Goal: Navigation & Orientation: Find specific page/section

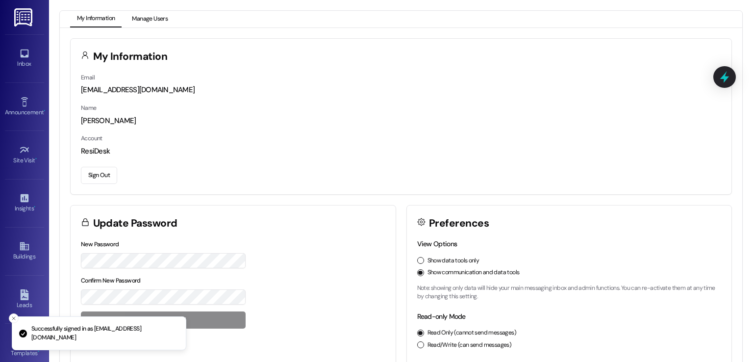
click at [150, 16] on button "Manage Users" at bounding box center [150, 19] width 50 height 17
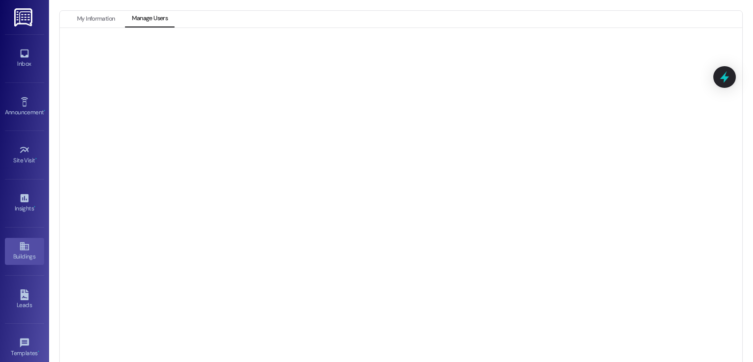
click at [13, 247] on link "Buildings" at bounding box center [24, 251] width 39 height 26
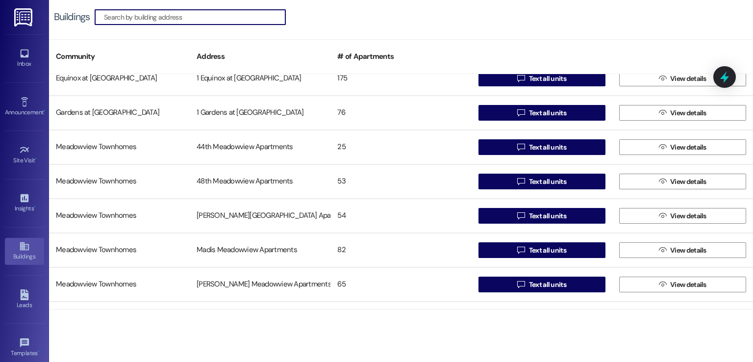
scroll to position [451, 0]
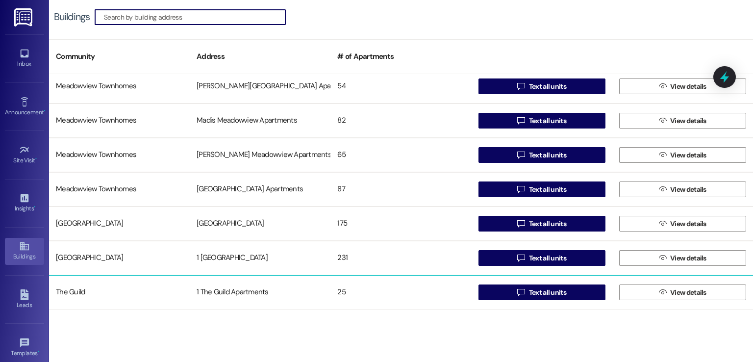
click at [233, 288] on div "1 The Guild Apartments" at bounding box center [260, 292] width 141 height 20
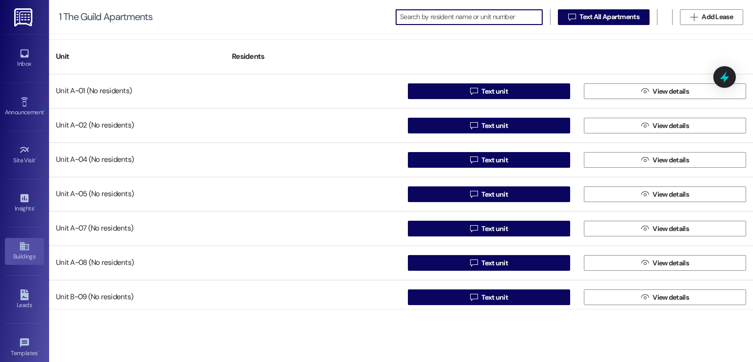
click at [14, 254] on div "Buildings" at bounding box center [24, 257] width 49 height 10
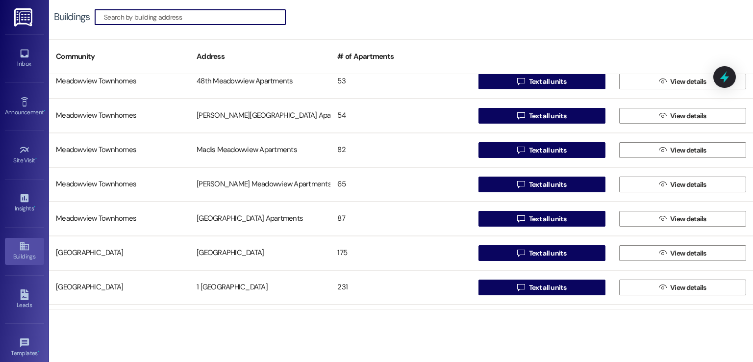
scroll to position [451, 0]
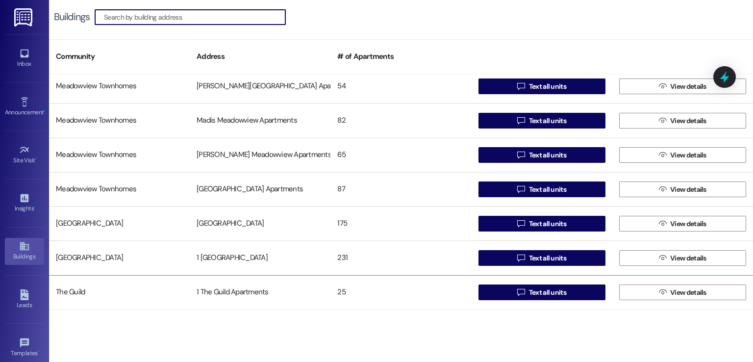
click at [233, 293] on div "1 The Guild Apartments" at bounding box center [260, 292] width 141 height 20
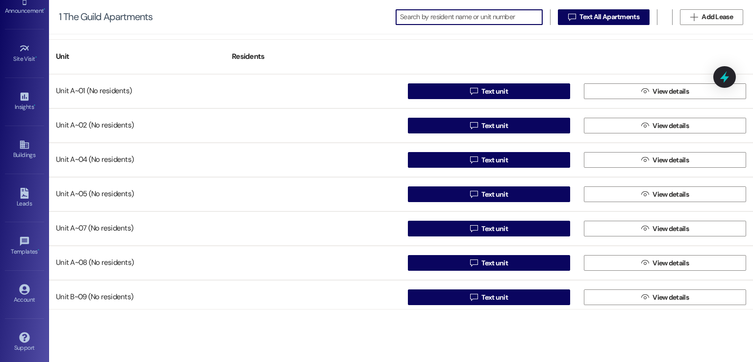
scroll to position [103, 0]
click at [24, 286] on icon at bounding box center [24, 287] width 11 height 11
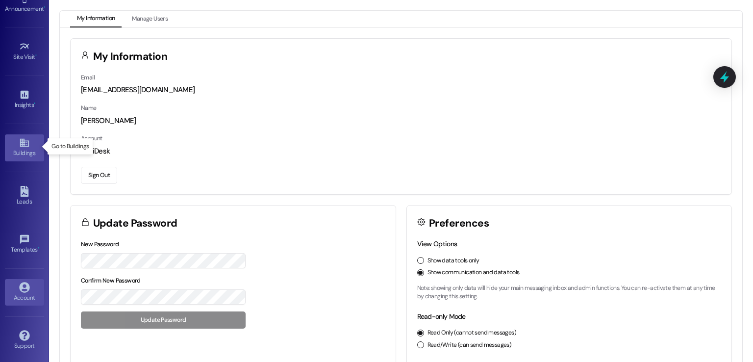
click at [27, 151] on div "Buildings" at bounding box center [24, 153] width 49 height 10
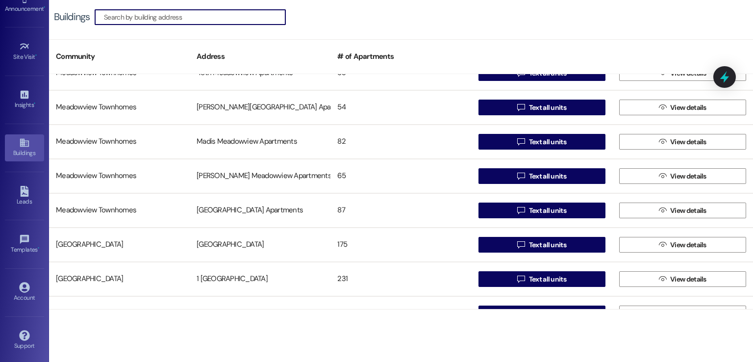
scroll to position [451, 0]
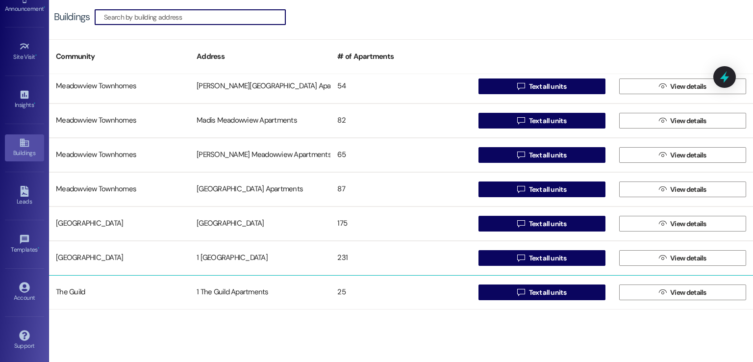
click at [223, 283] on div "1 The Guild Apartments" at bounding box center [260, 292] width 141 height 20
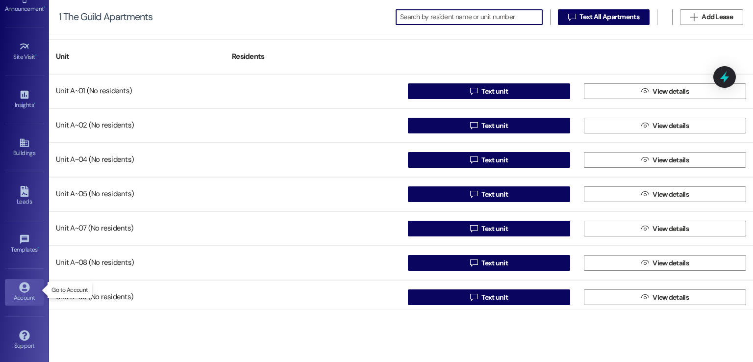
click at [24, 287] on icon at bounding box center [24, 287] width 11 height 11
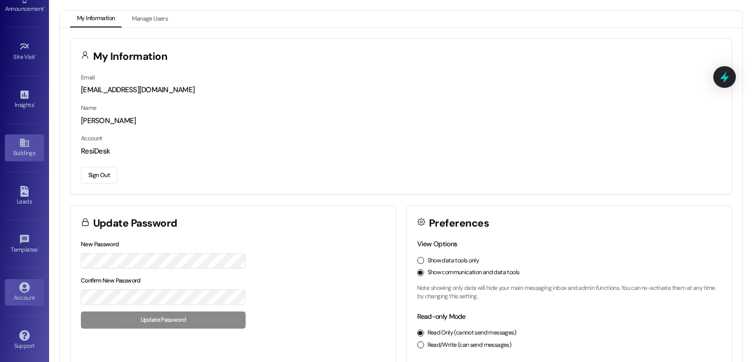
click at [22, 146] on icon at bounding box center [24, 142] width 11 height 11
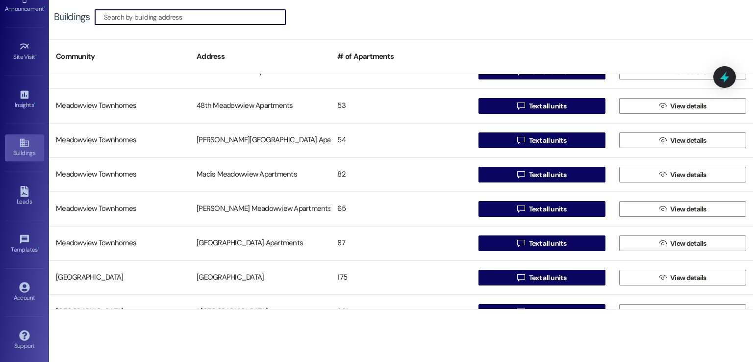
scroll to position [451, 0]
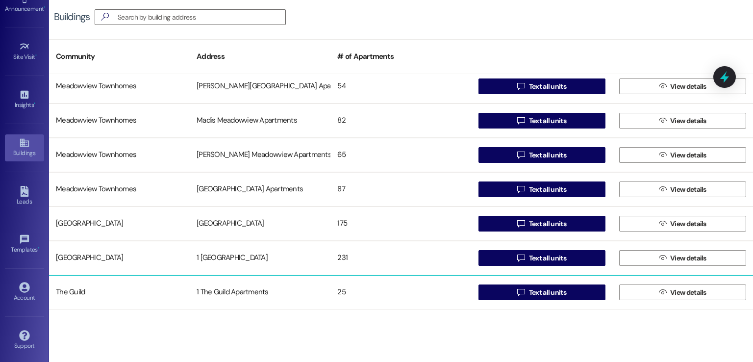
click at [221, 284] on div "1 The Guild Apartments" at bounding box center [260, 292] width 141 height 20
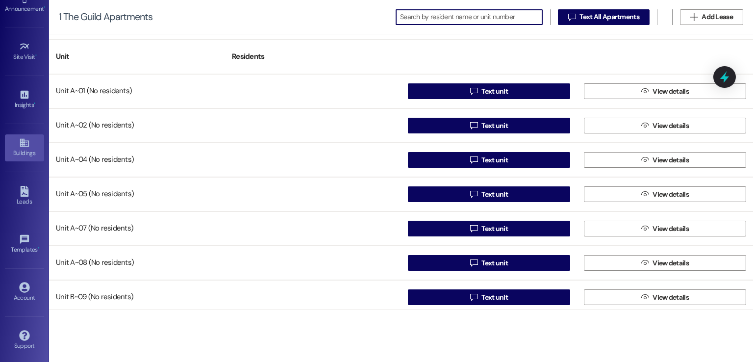
click at [22, 142] on icon at bounding box center [24, 143] width 9 height 8
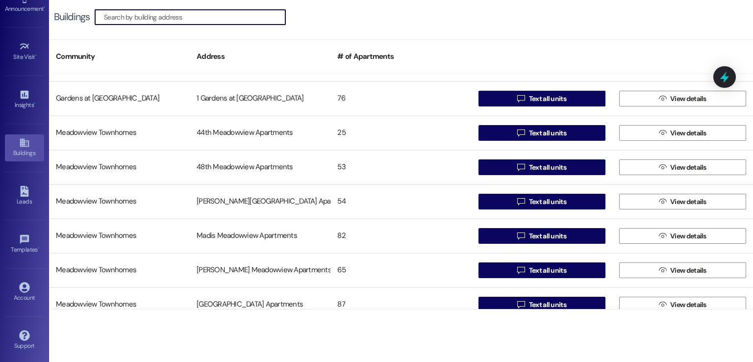
scroll to position [451, 0]
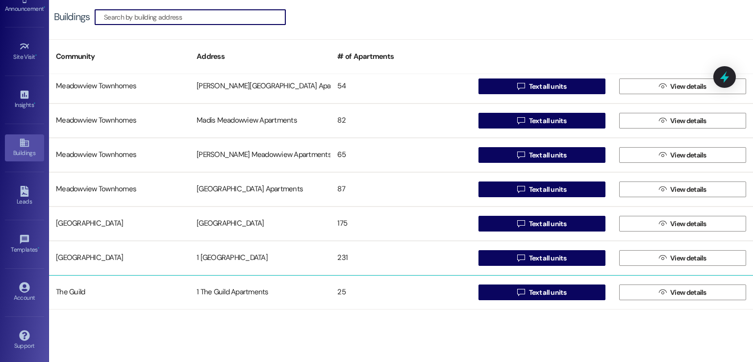
click at [266, 283] on div "1 The Guild Apartments" at bounding box center [260, 292] width 141 height 20
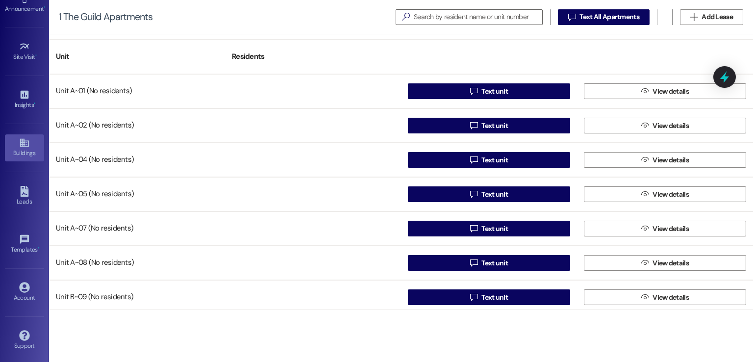
click at [16, 150] on div "Buildings" at bounding box center [24, 153] width 49 height 10
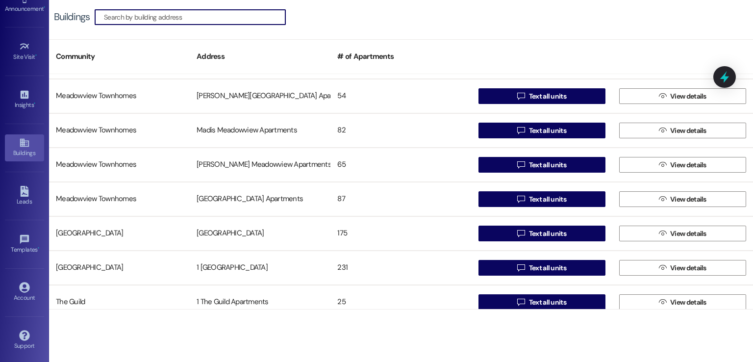
scroll to position [451, 0]
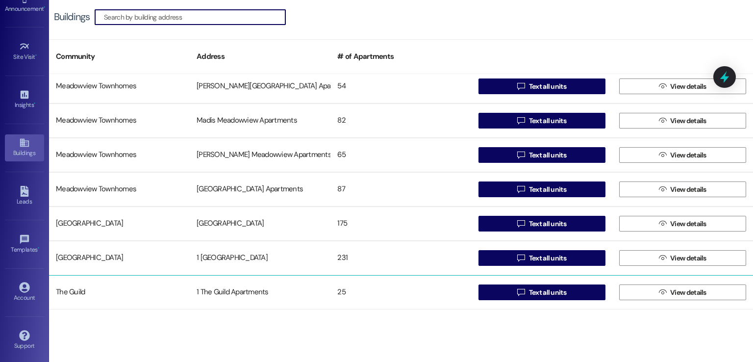
click at [250, 290] on div "1 The Guild Apartments" at bounding box center [260, 292] width 141 height 20
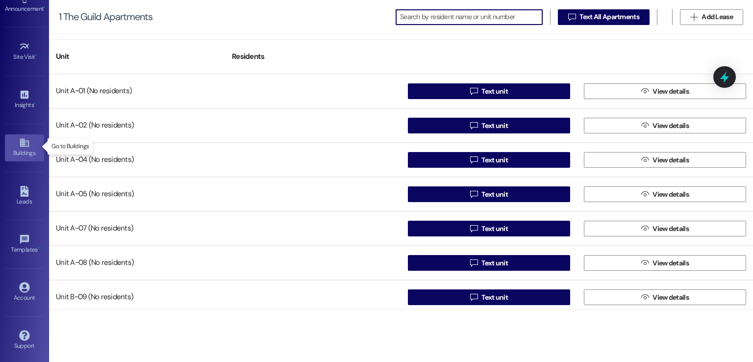
click at [20, 150] on div "Buildings" at bounding box center [24, 153] width 49 height 10
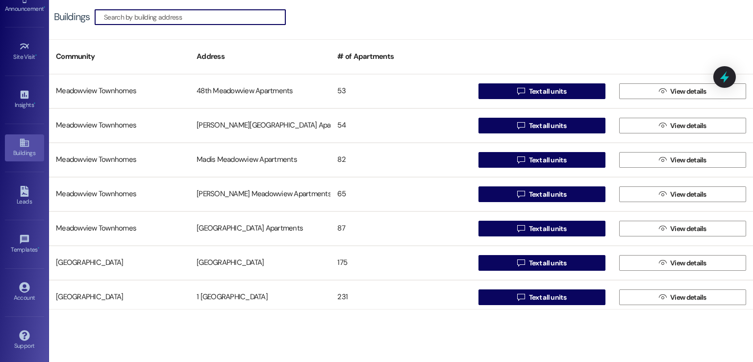
scroll to position [451, 0]
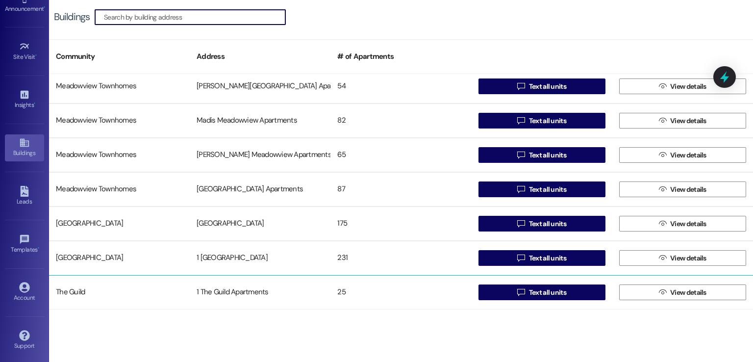
click at [275, 300] on div "1 The Guild Apartments" at bounding box center [260, 292] width 141 height 20
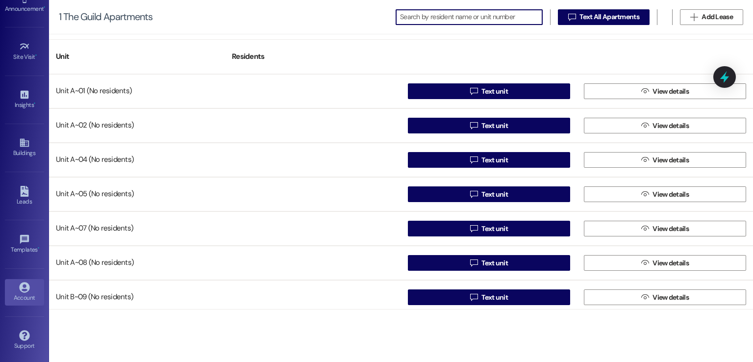
click at [22, 285] on icon at bounding box center [24, 287] width 10 height 10
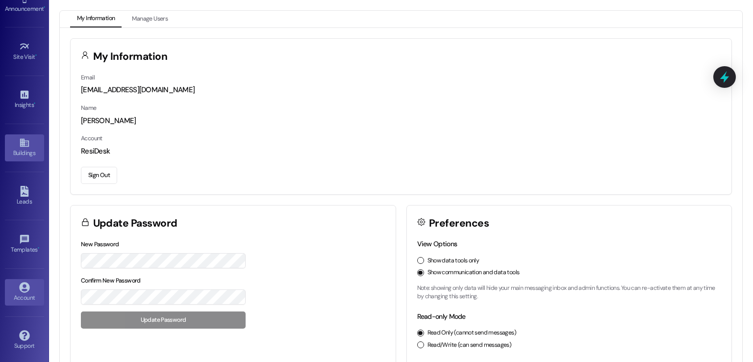
click at [22, 142] on icon at bounding box center [24, 143] width 9 height 8
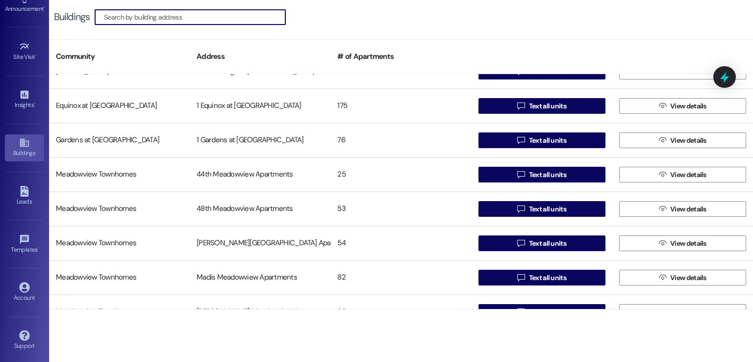
scroll to position [451, 0]
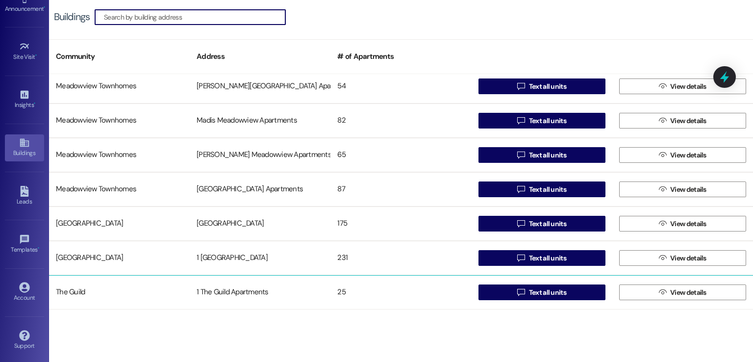
click at [235, 284] on div "1 The Guild Apartments" at bounding box center [260, 292] width 141 height 20
